Goal: Check status: Check status

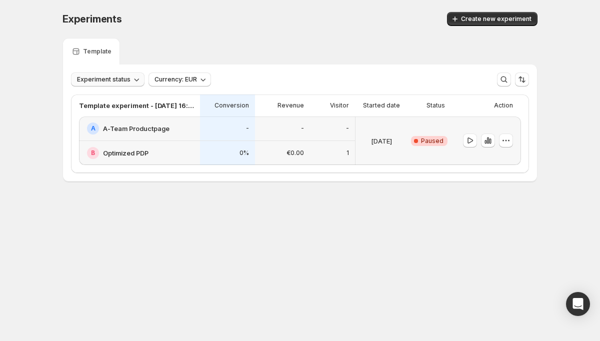
click at [124, 78] on span "Experiment status" at bounding box center [103, 79] width 53 height 8
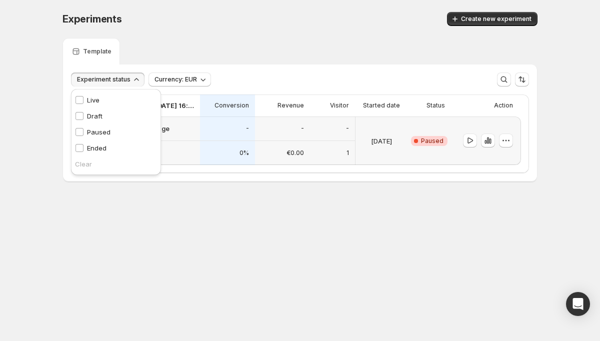
click at [124, 78] on span "Experiment status" at bounding box center [103, 79] width 53 height 8
